Goal: Information Seeking & Learning: Learn about a topic

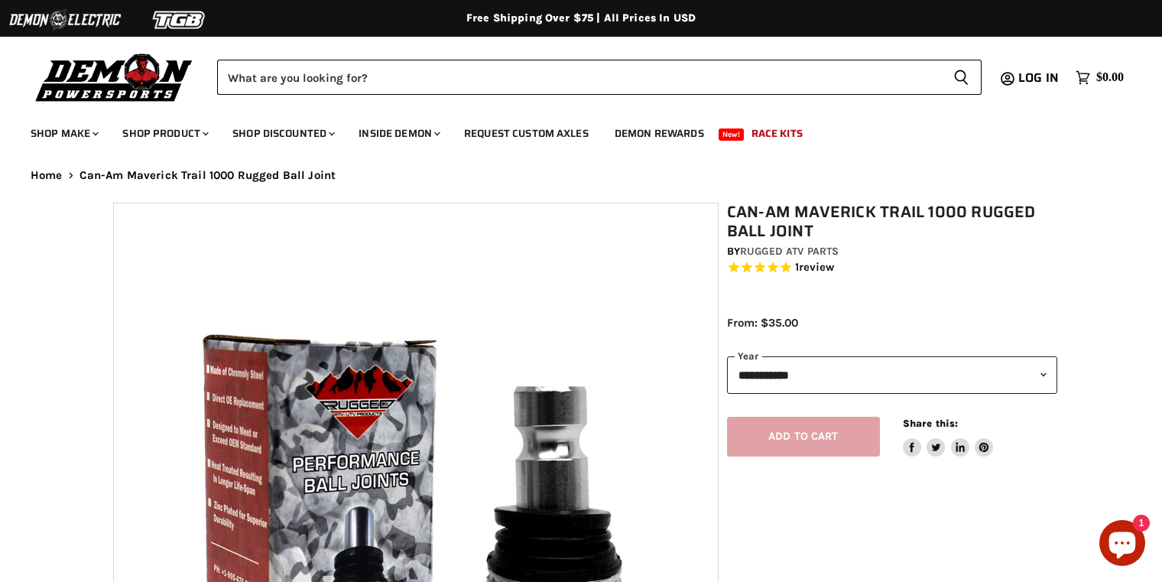
select select "******"
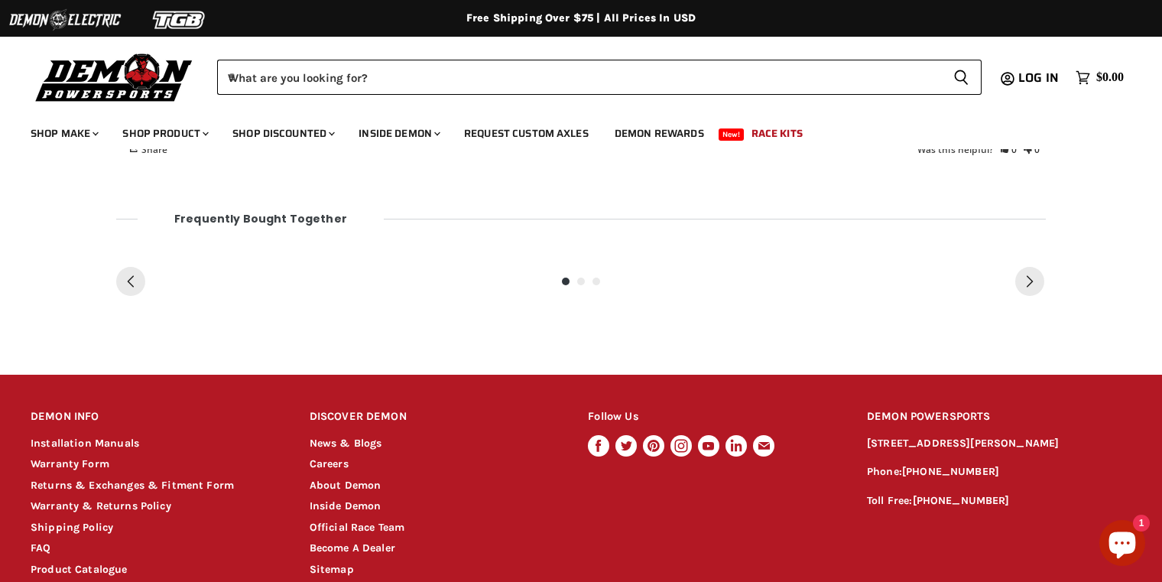
scroll to position [1292, 0]
